Goal: Transaction & Acquisition: Obtain resource

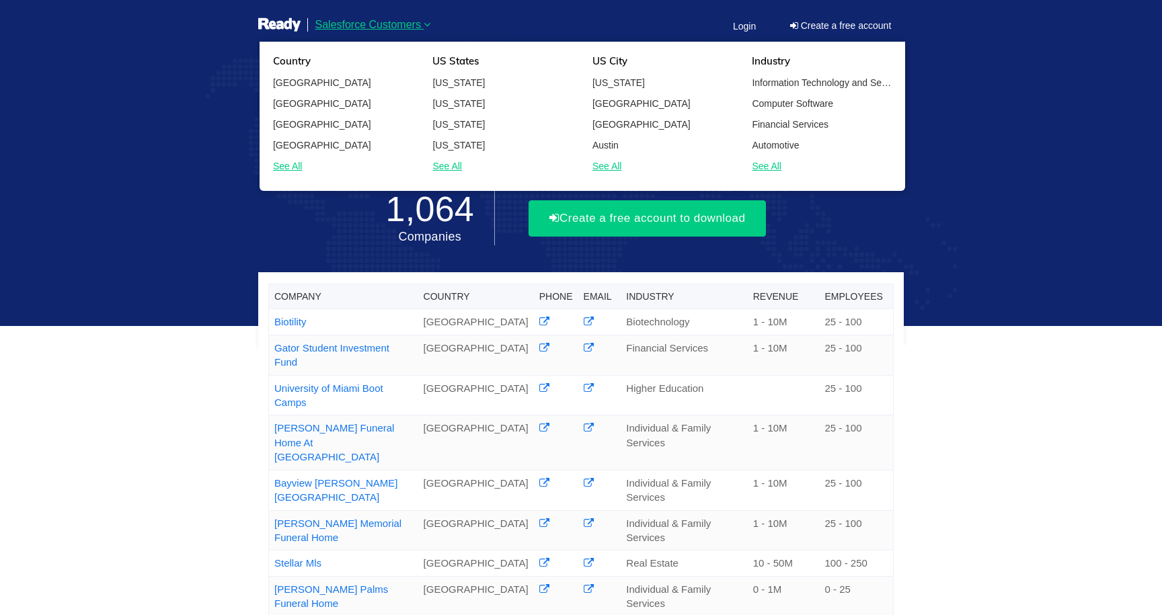
click at [397, 21] on span "Salesforce Customers" at bounding box center [368, 24] width 106 height 11
click at [397, 22] on span "Salesforce Customers" at bounding box center [368, 24] width 106 height 11
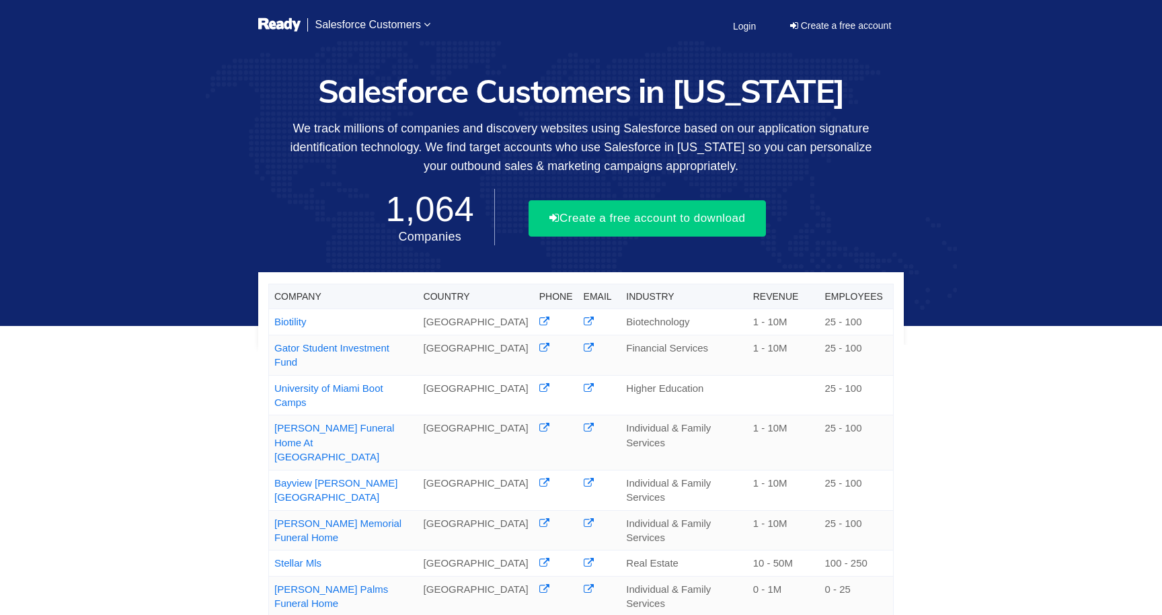
click at [200, 133] on div "Company Country Phone Email Industry Revenue Employees Biotility United States …" at bounding box center [581, 551] width 1162 height 1023
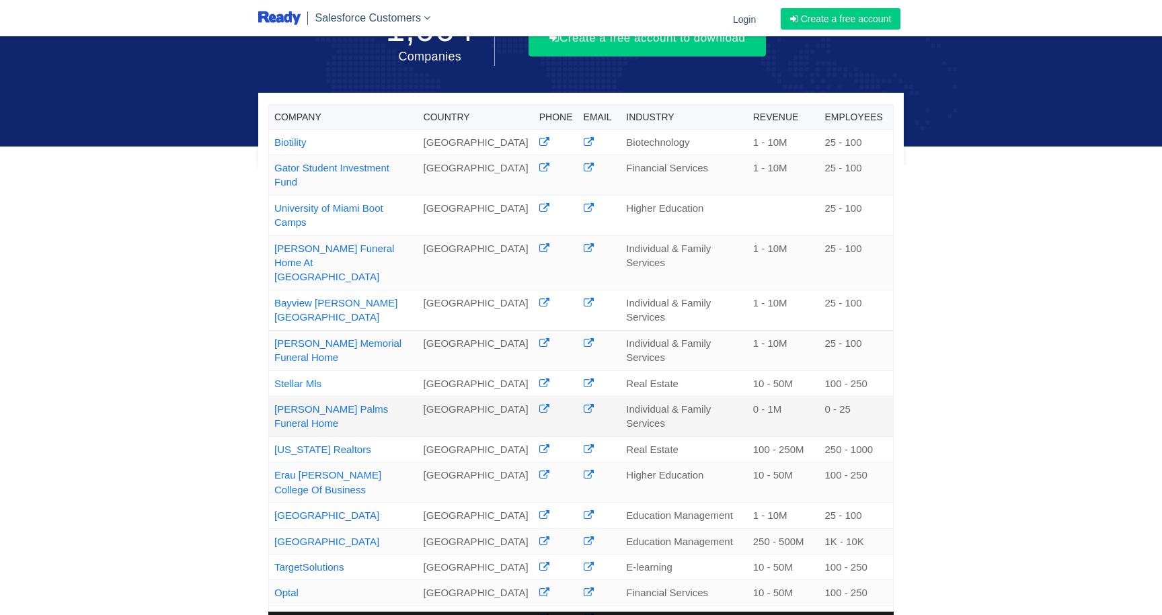
scroll to position [145, 0]
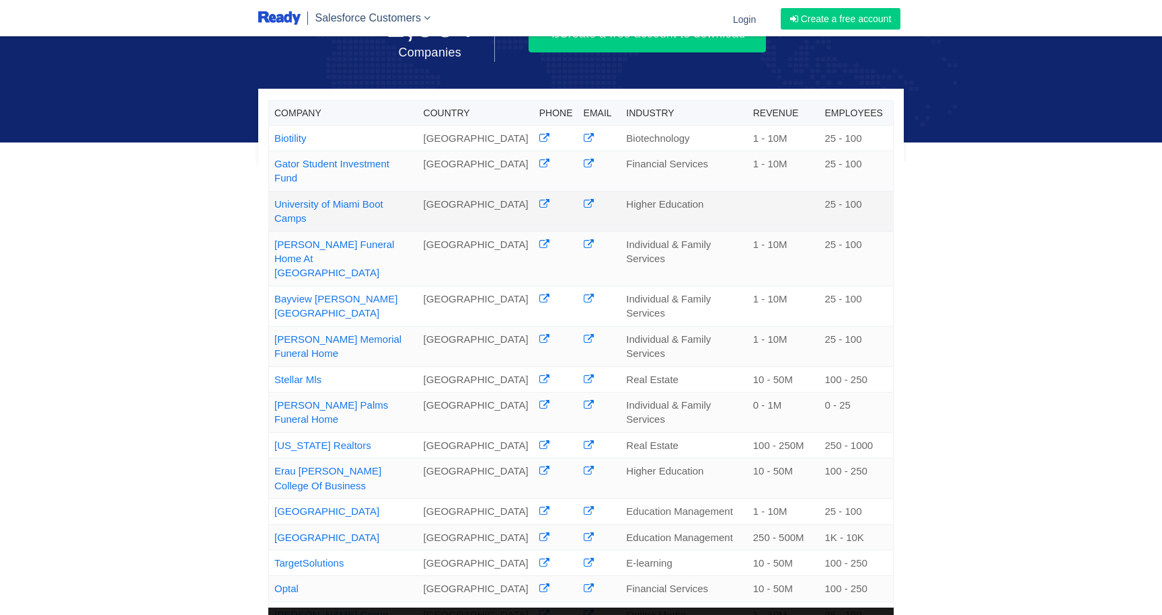
drag, startPoint x: 272, startPoint y: 189, endPoint x: 420, endPoint y: 192, distance: 148.0
click at [418, 192] on td "University of Miami Boot Camps" at bounding box center [343, 211] width 149 height 40
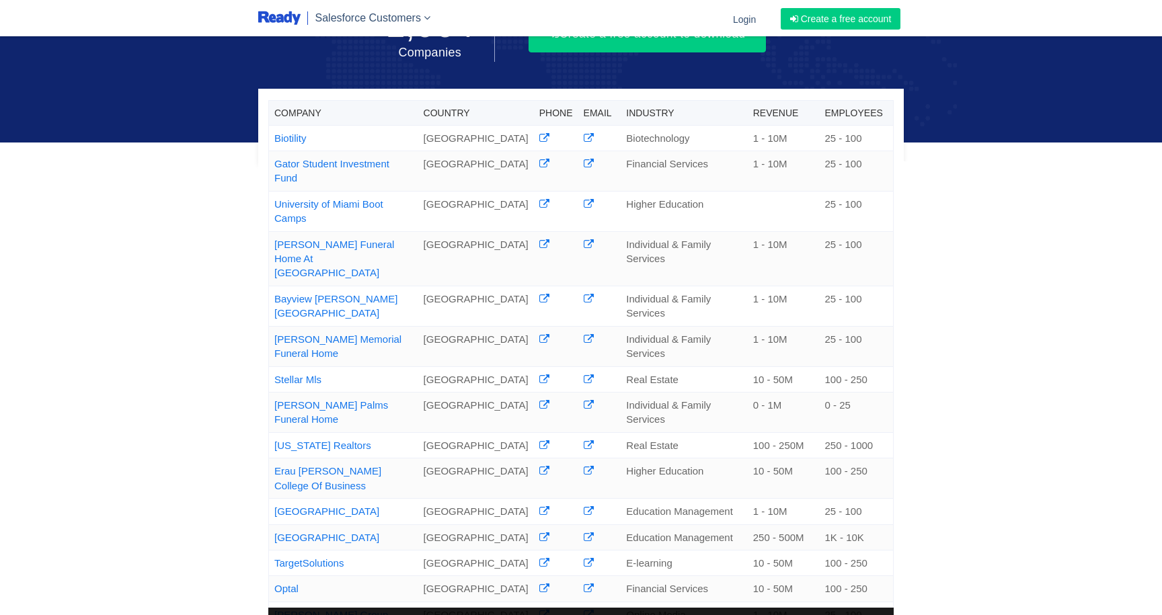
copy link "University of Miami Boot Camps"
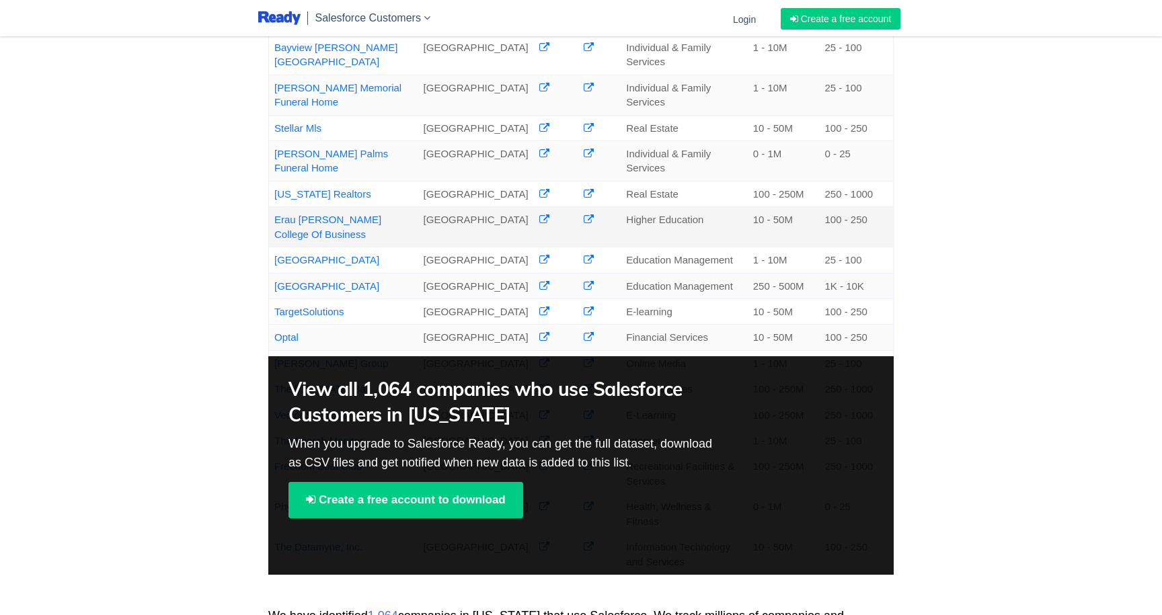
scroll to position [397, 0]
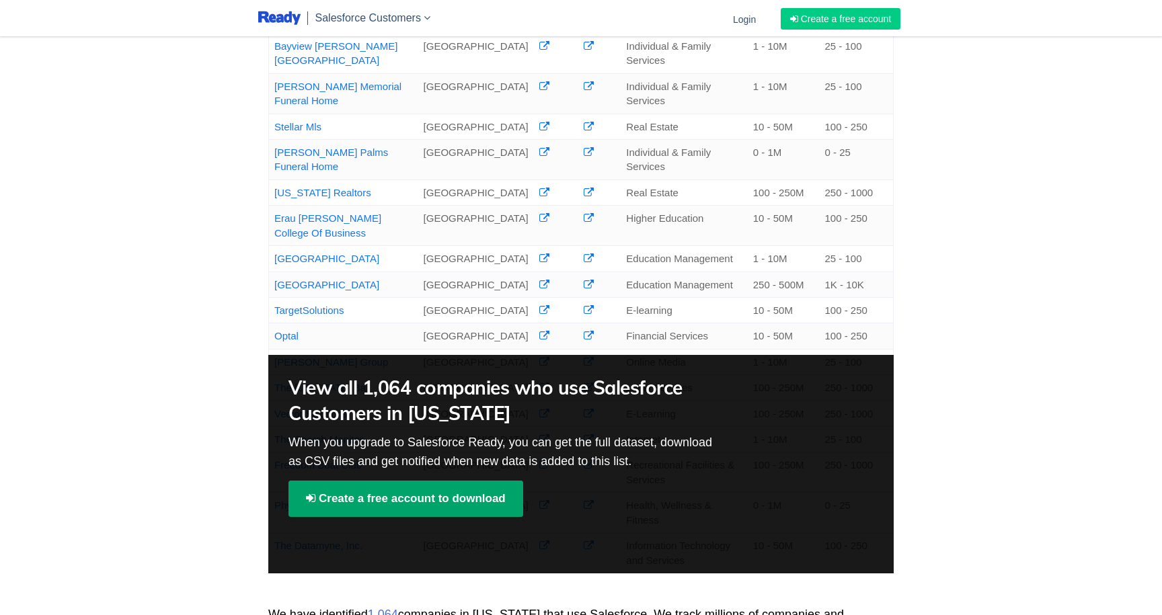
click at [379, 481] on link "Create a free account to download" at bounding box center [405, 499] width 235 height 36
